Goal: Transaction & Acquisition: Download file/media

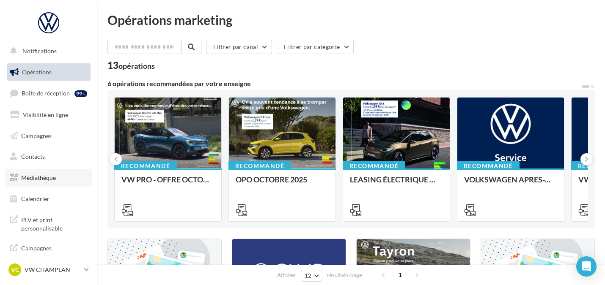
click at [49, 178] on span "Médiathèque" at bounding box center [38, 177] width 35 height 7
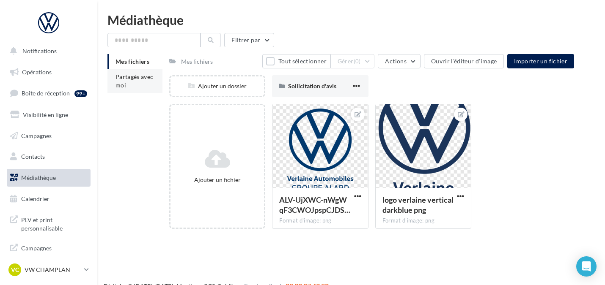
click at [121, 79] on span "Partagés avec moi" at bounding box center [134, 81] width 38 height 16
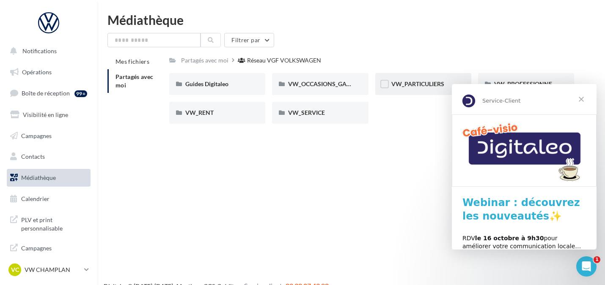
click at [435, 79] on div "VW_PARTICULIERS" at bounding box center [423, 84] width 96 height 22
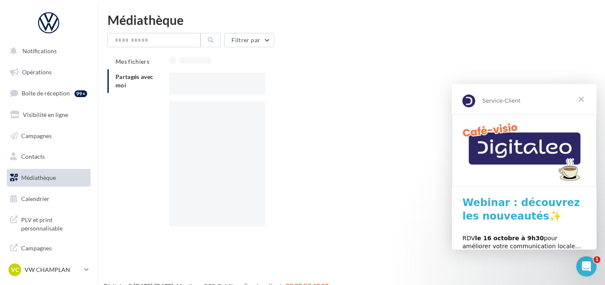
click at [435, 79] on div at bounding box center [374, 84] width 411 height 22
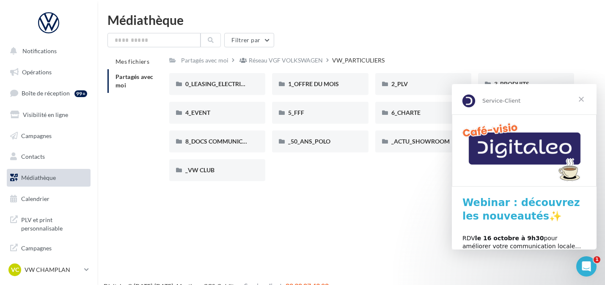
click at [326, 172] on div "0_LEASING_ELECTRIQUE 0_LEASING_ELECTRIQUE 1_OFFRE DU MOIS 1_OFFRE DU MOIS 2_PLV…" at bounding box center [374, 130] width 411 height 115
click at [583, 98] on span "Fermer" at bounding box center [581, 99] width 30 height 30
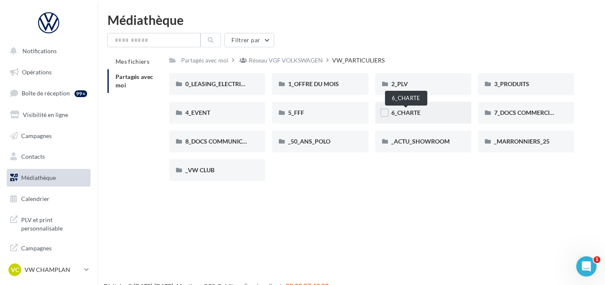
click at [407, 111] on span "6_CHARTE" at bounding box center [405, 112] width 29 height 7
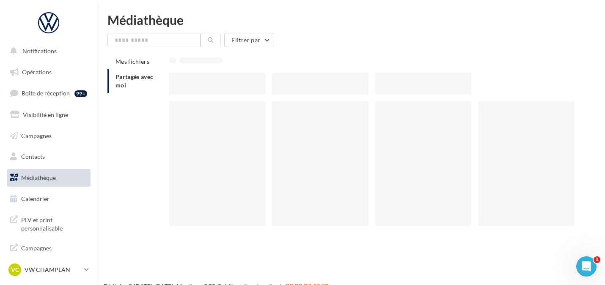
click at [407, 111] on div at bounding box center [423, 163] width 96 height 125
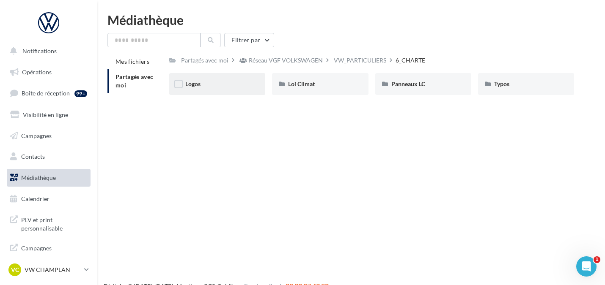
click at [218, 89] on div "Logos" at bounding box center [217, 84] width 96 height 22
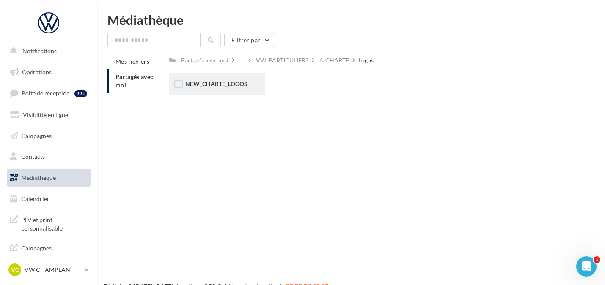
click at [210, 79] on div "NEW_CHARTE_LOGOS" at bounding box center [217, 84] width 96 height 22
click at [219, 86] on span "NEW_CHARTE_LOGOS" at bounding box center [216, 83] width 62 height 7
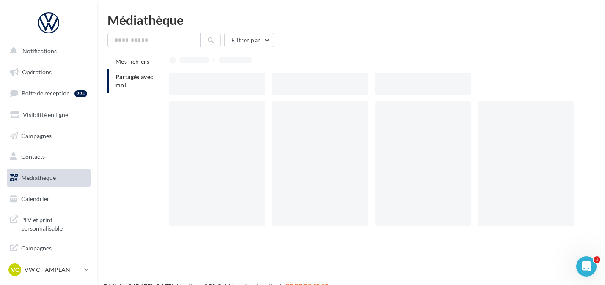
click at [219, 86] on div at bounding box center [217, 84] width 96 height 22
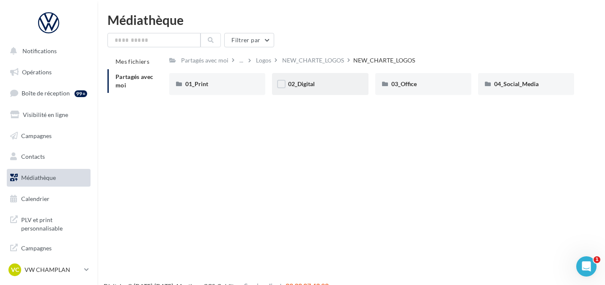
click at [306, 79] on div "02_Digital" at bounding box center [320, 84] width 96 height 22
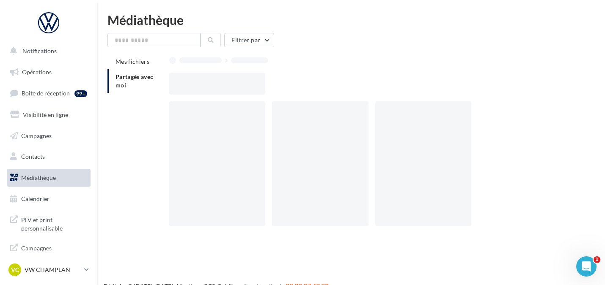
click at [306, 79] on div at bounding box center [374, 84] width 411 height 22
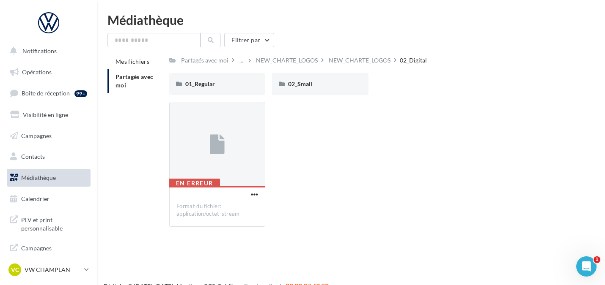
click at [274, 153] on div "En erreur Format du fichier: application/octet-stream" at bounding box center [374, 168] width 411 height 132
click at [222, 145] on icon at bounding box center [217, 144] width 15 height 19
click at [231, 80] on div "01_Regular" at bounding box center [217, 84] width 64 height 8
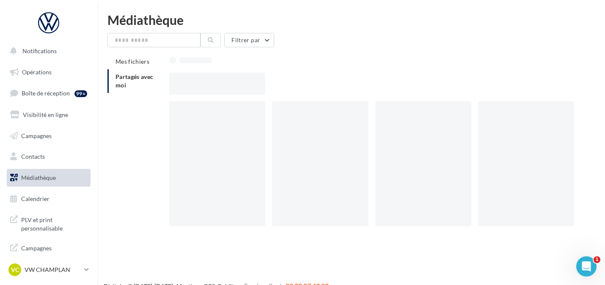
click at [231, 80] on div at bounding box center [217, 84] width 96 height 22
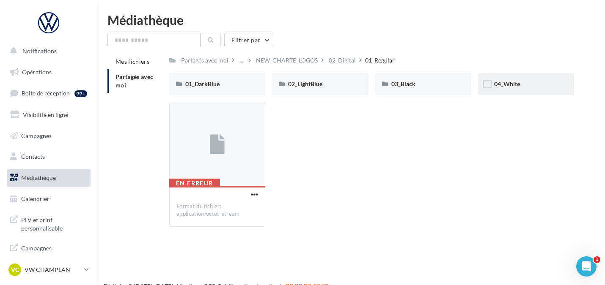
click at [532, 79] on div "04_White" at bounding box center [526, 84] width 96 height 22
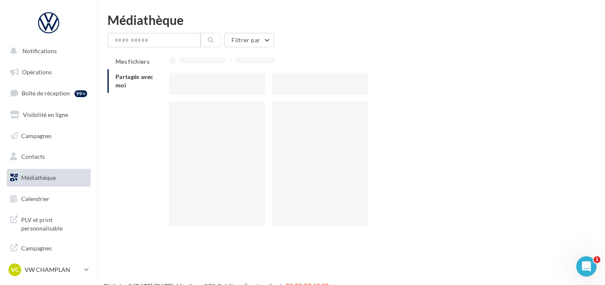
click at [532, 79] on div at bounding box center [374, 84] width 411 height 22
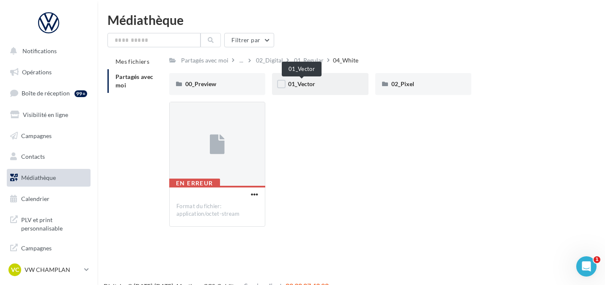
click at [304, 83] on span "01_Vector" at bounding box center [301, 83] width 27 height 7
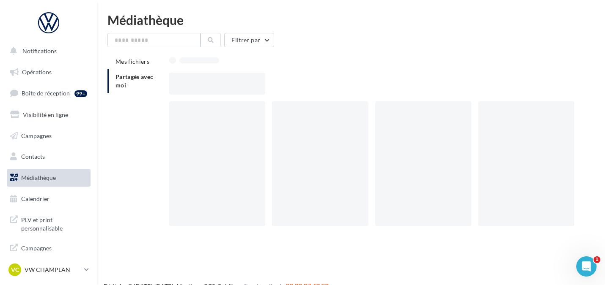
click at [304, 83] on div at bounding box center [374, 84] width 411 height 22
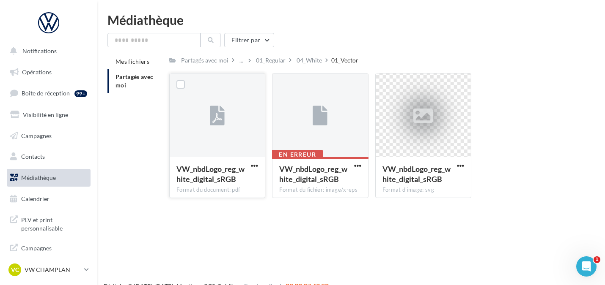
click at [214, 137] on div at bounding box center [217, 116] width 95 height 85
click at [256, 164] on span "button" at bounding box center [254, 165] width 7 height 7
click at [210, 185] on button "Télécharger" at bounding box center [217, 183] width 85 height 22
click at [356, 164] on span "button" at bounding box center [357, 165] width 7 height 7
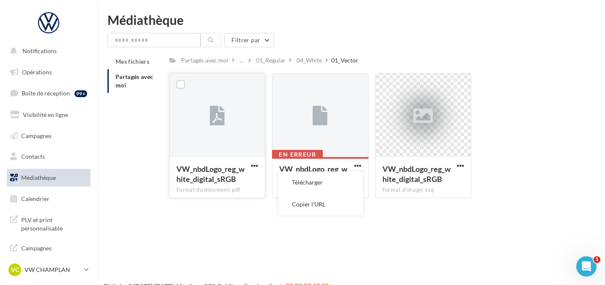
click at [376, 241] on div "Notifications Opérations Boîte de réception 99+ Visibilité en ligne Campagnes C…" at bounding box center [302, 156] width 605 height 285
